Goal: Information Seeking & Learning: Check status

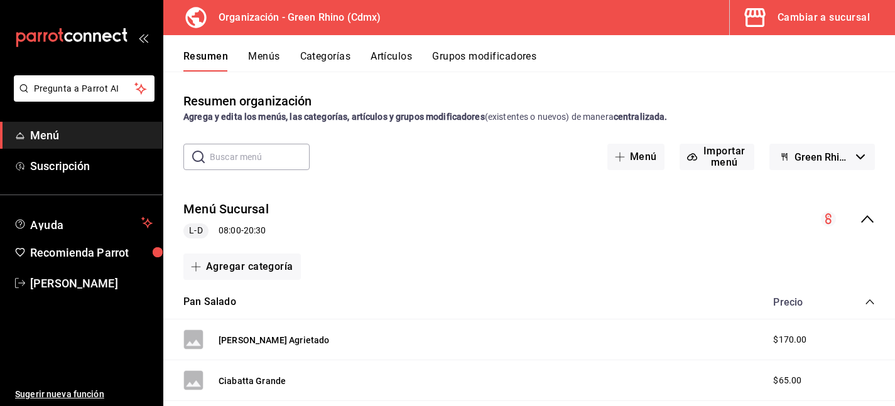
click at [56, 139] on span "Menú" at bounding box center [91, 135] width 122 height 17
click at [394, 60] on button "Artículos" at bounding box center [390, 60] width 41 height 21
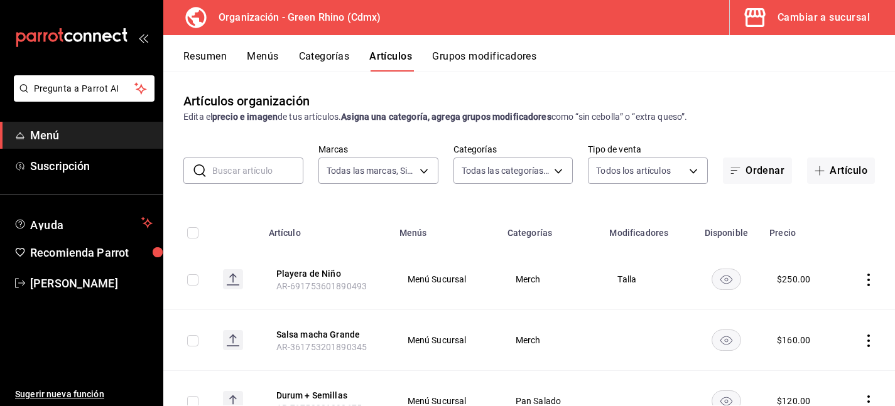
type input "718e4269-ab1b-41b6-b1a3-b54ad853307e"
type input "a63415d0-f08f-4da5-93bf-970c3b860b08,be571465-ace9-4e63-97a2-0382f1ecc6c2,096c3…"
click at [846, 21] on div "Cambiar a sucursal" at bounding box center [823, 18] width 92 height 18
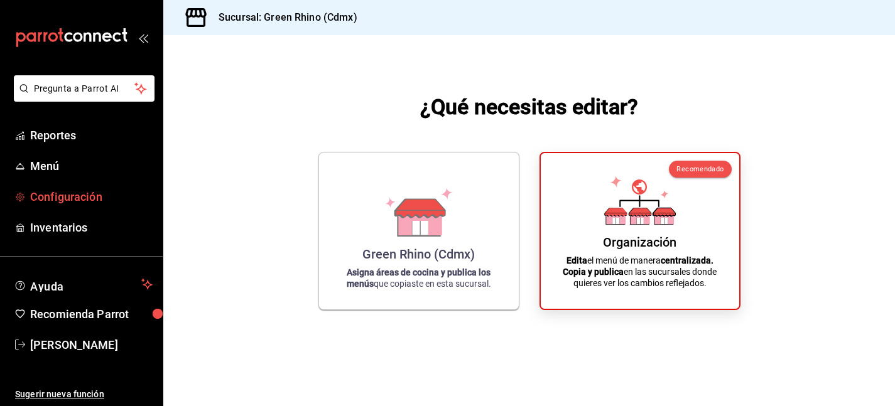
click at [46, 198] on span "Configuración" at bounding box center [91, 196] width 122 height 17
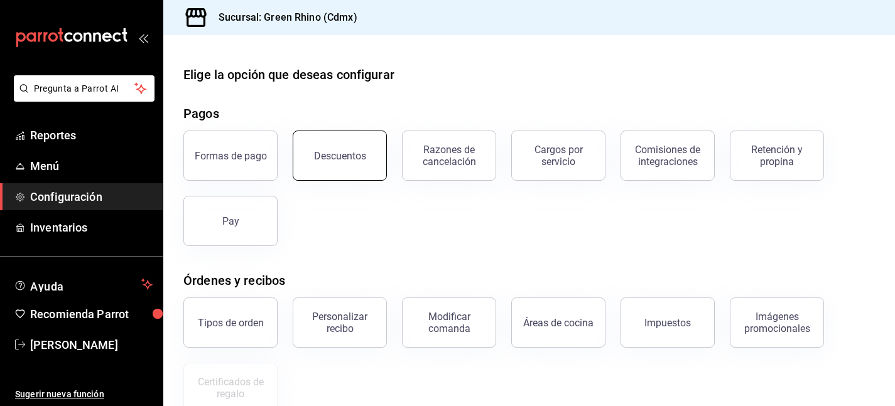
click at [364, 170] on button "Descuentos" at bounding box center [340, 156] width 94 height 50
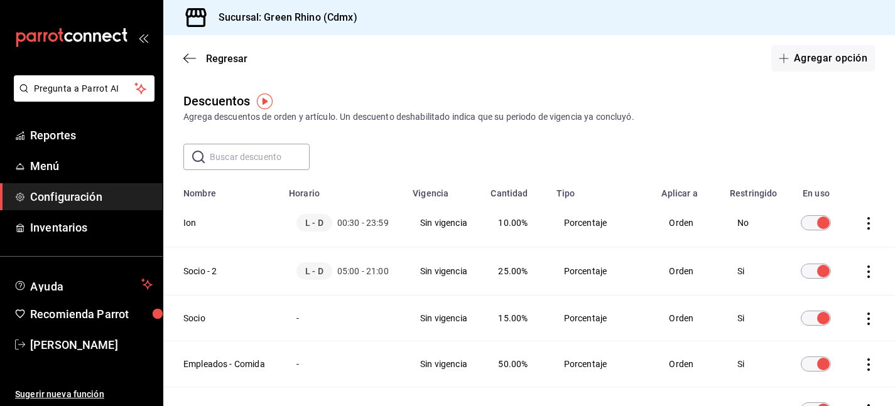
click at [860, 217] on td "discountsTable" at bounding box center [870, 223] width 48 height 48
click at [877, 226] on td "discountsTable" at bounding box center [870, 223] width 48 height 48
click at [868, 226] on icon "actions" at bounding box center [868, 223] width 13 height 13
click at [552, 159] on div at bounding box center [447, 203] width 895 height 406
click at [873, 218] on icon "actions" at bounding box center [868, 223] width 13 height 13
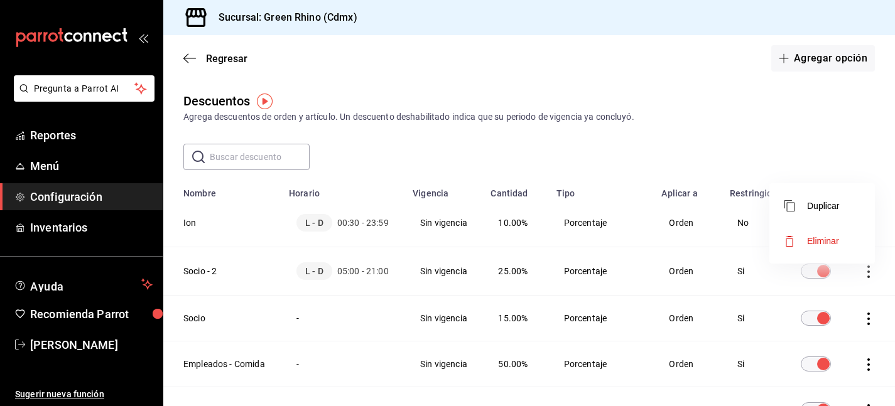
click at [520, 164] on div at bounding box center [447, 203] width 895 height 406
click at [187, 225] on th "Ion" at bounding box center [222, 223] width 118 height 48
click at [868, 221] on icon "actions" at bounding box center [868, 223] width 13 height 13
click at [736, 121] on div at bounding box center [447, 203] width 895 height 406
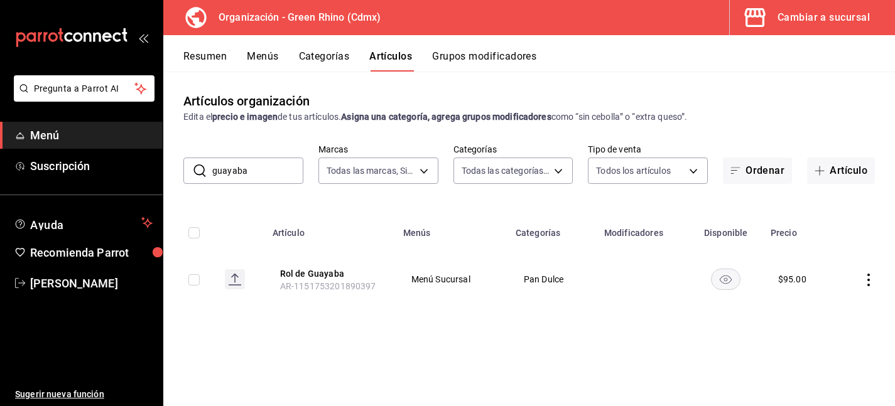
click at [217, 41] on div "Resumen Menús Categorías Artículos Grupos modificadores" at bounding box center [528, 53] width 731 height 36
click at [218, 48] on div "Resumen Menús Categorías Artículos Grupos modificadores" at bounding box center [528, 53] width 731 height 36
click at [803, 22] on div "Cambiar a sucursal" at bounding box center [823, 18] width 92 height 18
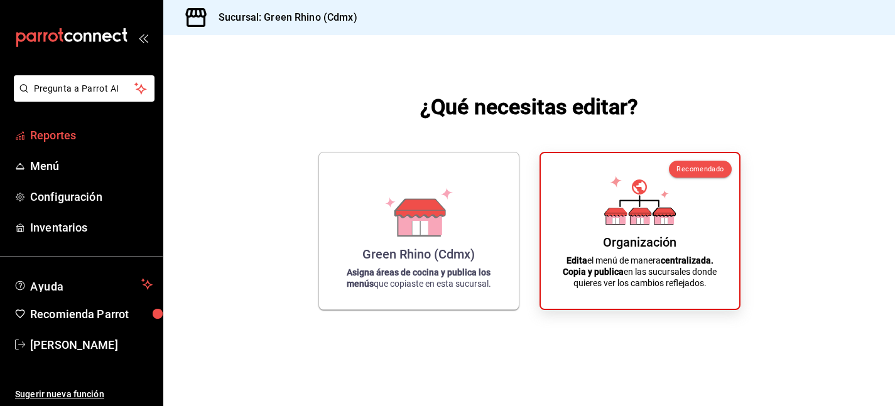
click at [83, 129] on span "Reportes" at bounding box center [91, 135] width 122 height 17
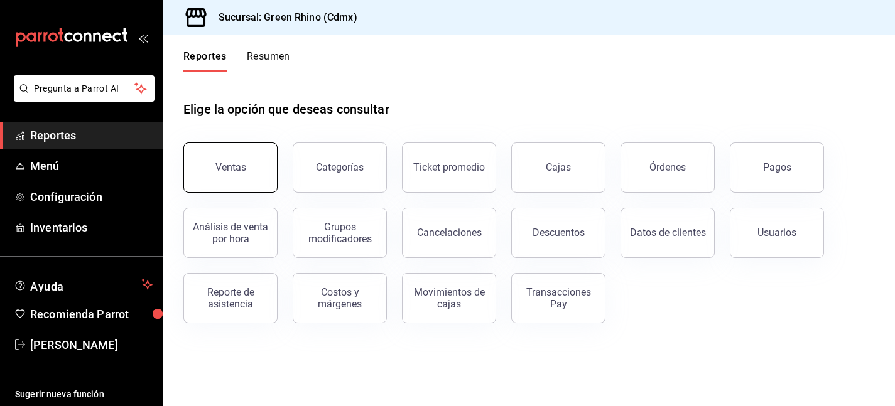
click at [233, 171] on div "Ventas" at bounding box center [230, 167] width 31 height 12
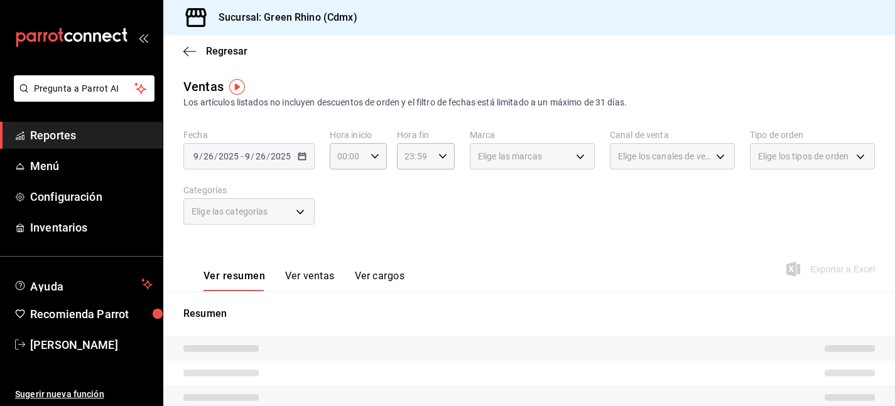
click at [250, 158] on span "/" at bounding box center [252, 156] width 4 height 10
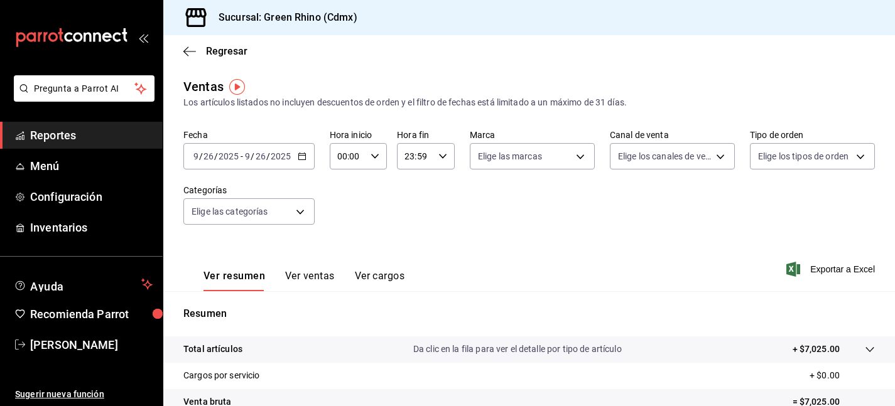
click at [286, 159] on input "2025" at bounding box center [280, 156] width 21 height 10
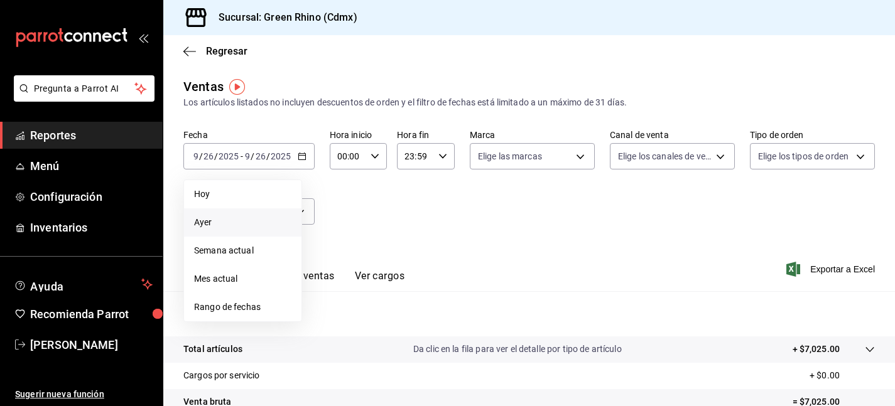
click at [240, 217] on span "Ayer" at bounding box center [242, 222] width 97 height 13
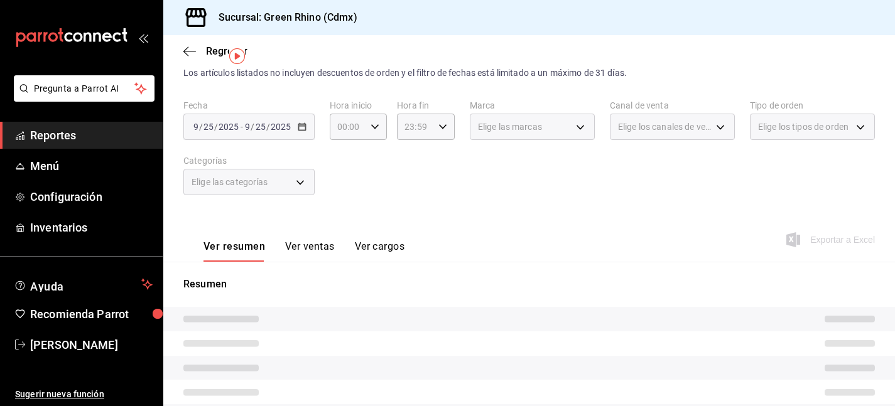
scroll to position [31, 0]
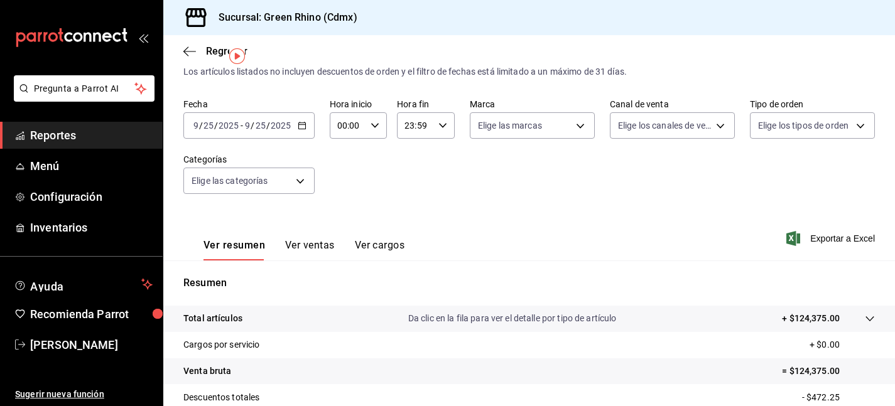
click at [313, 250] on button "Ver ventas" at bounding box center [310, 249] width 50 height 21
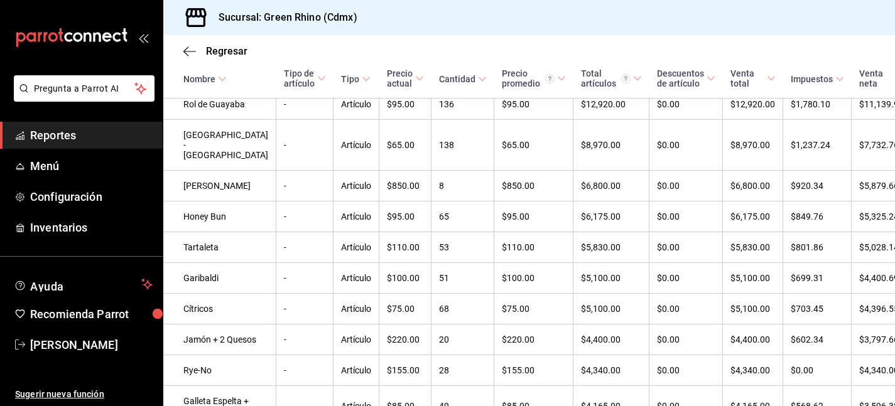
scroll to position [279, 0]
